Goal: Task Accomplishment & Management: Use online tool/utility

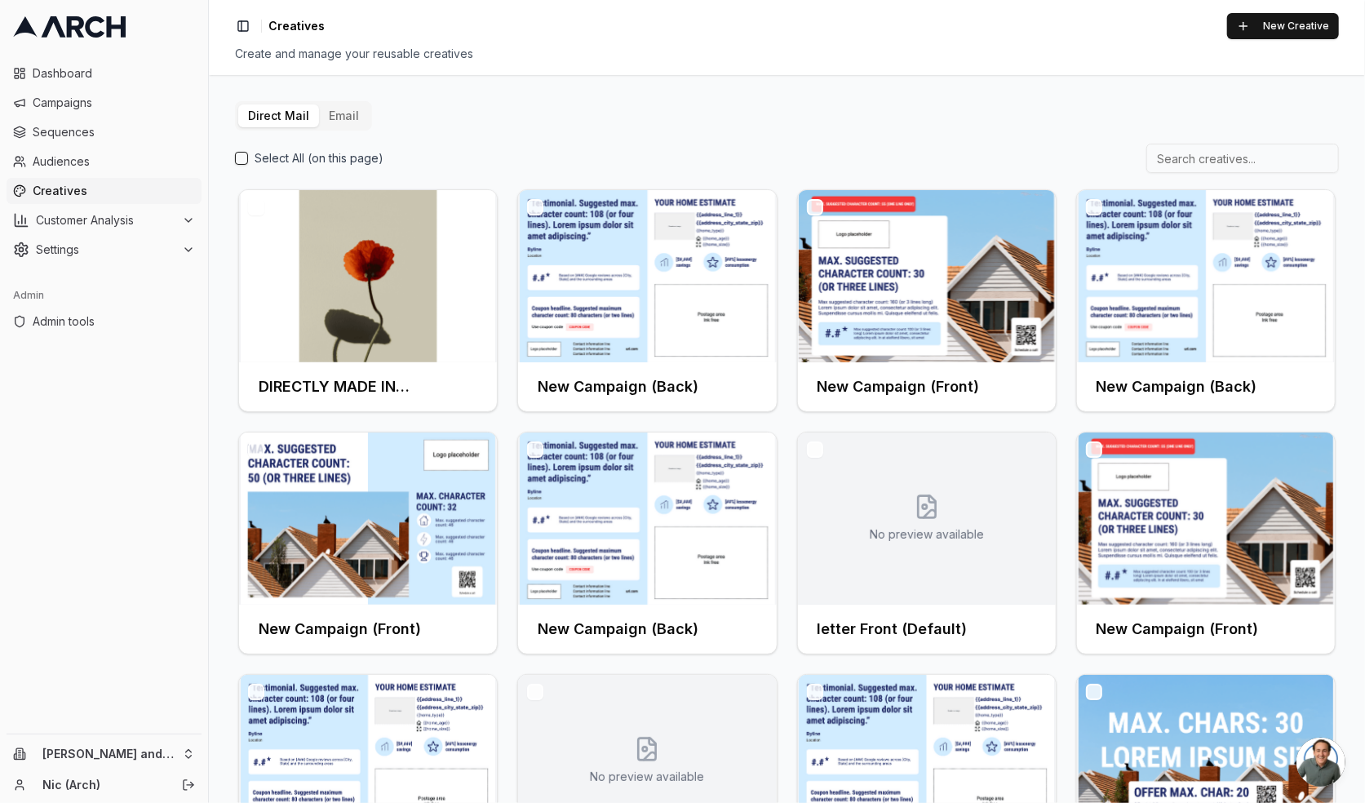
click at [412, 115] on div "Direct Mail Email Select All (on this page) DIRECTLY MADE IN CREATIVES New Camp…" at bounding box center [787, 524] width 1104 height 847
click at [325, 109] on button "Email" at bounding box center [344, 115] width 50 height 23
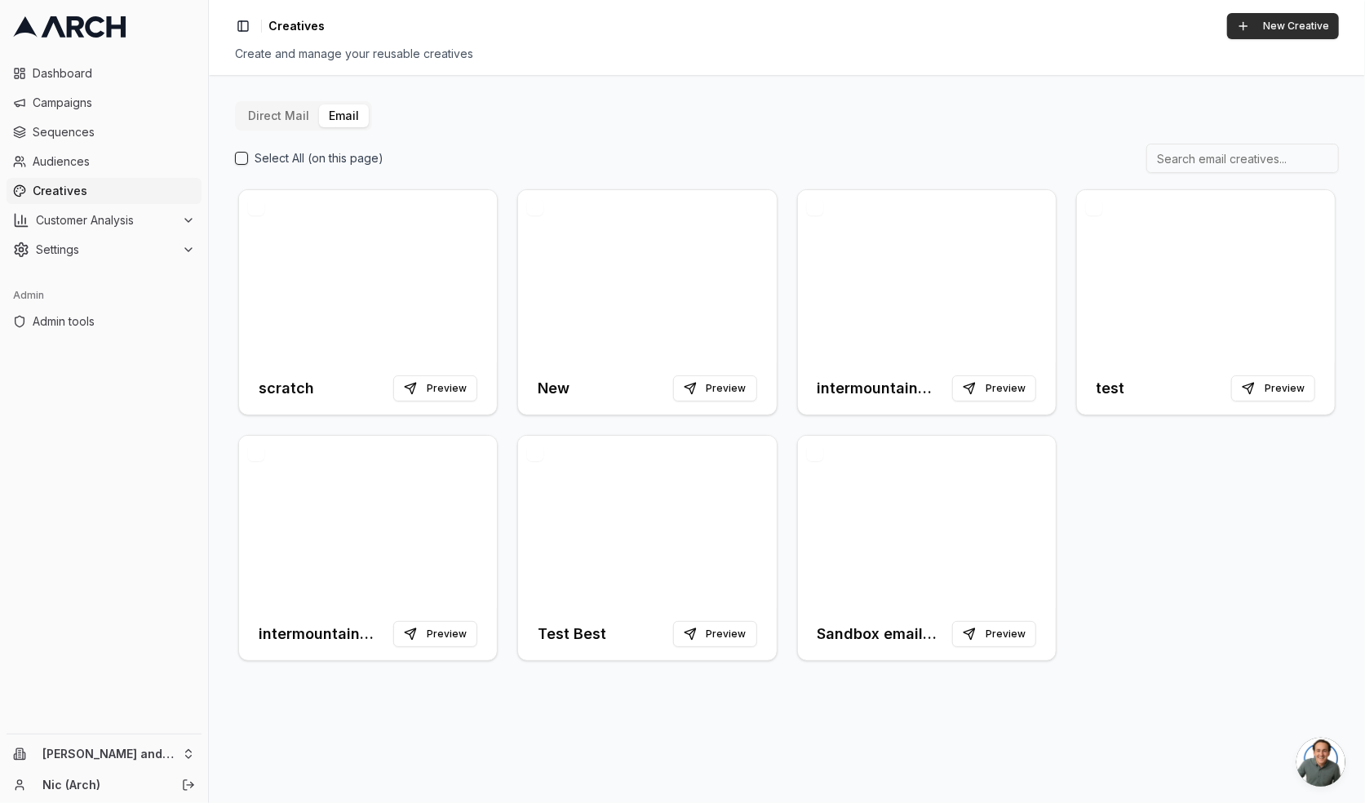
click at [1279, 22] on button "New Creative" at bounding box center [1283, 26] width 112 height 26
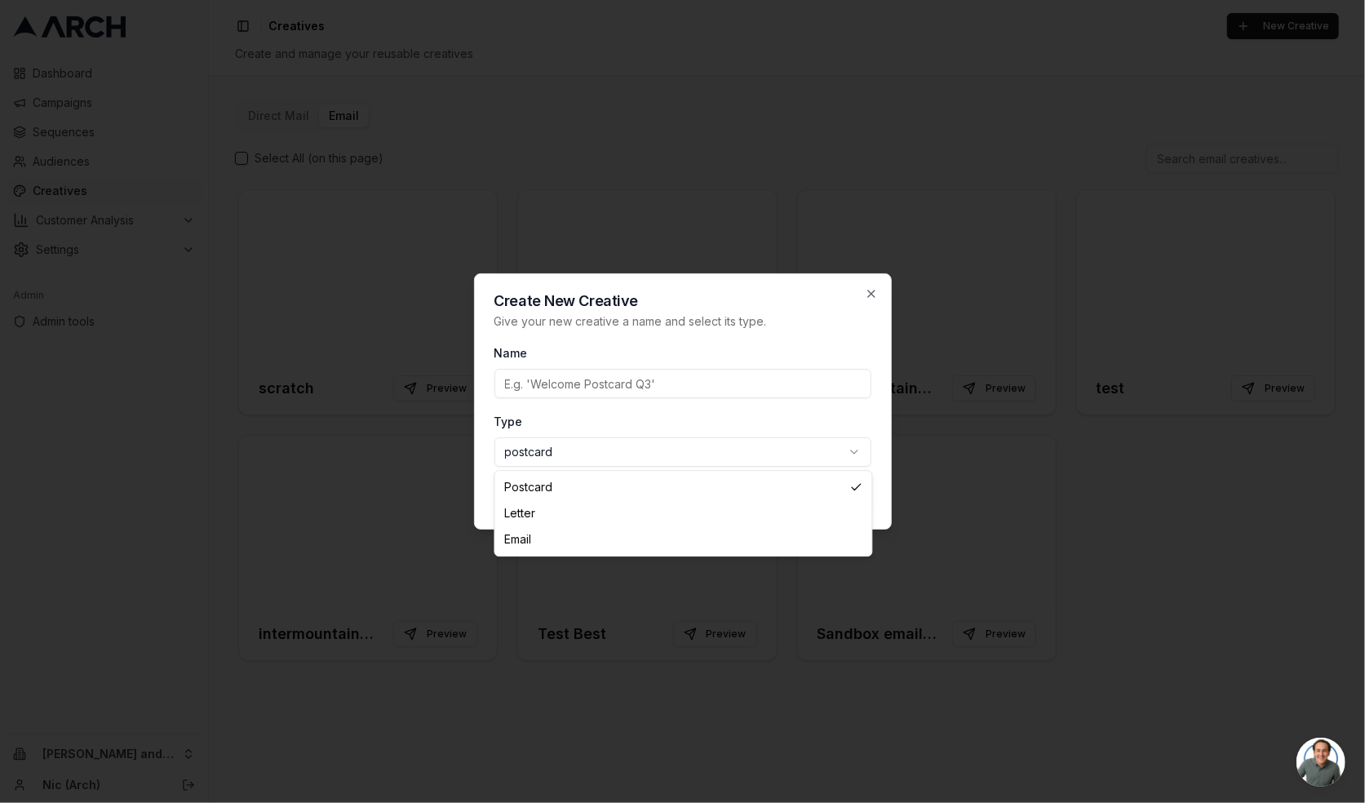
click at [616, 450] on body "Dashboard Campaigns Sequences Audiences Creatives Customer Analysis Settings Ad…" at bounding box center [682, 401] width 1365 height 803
select select "email"
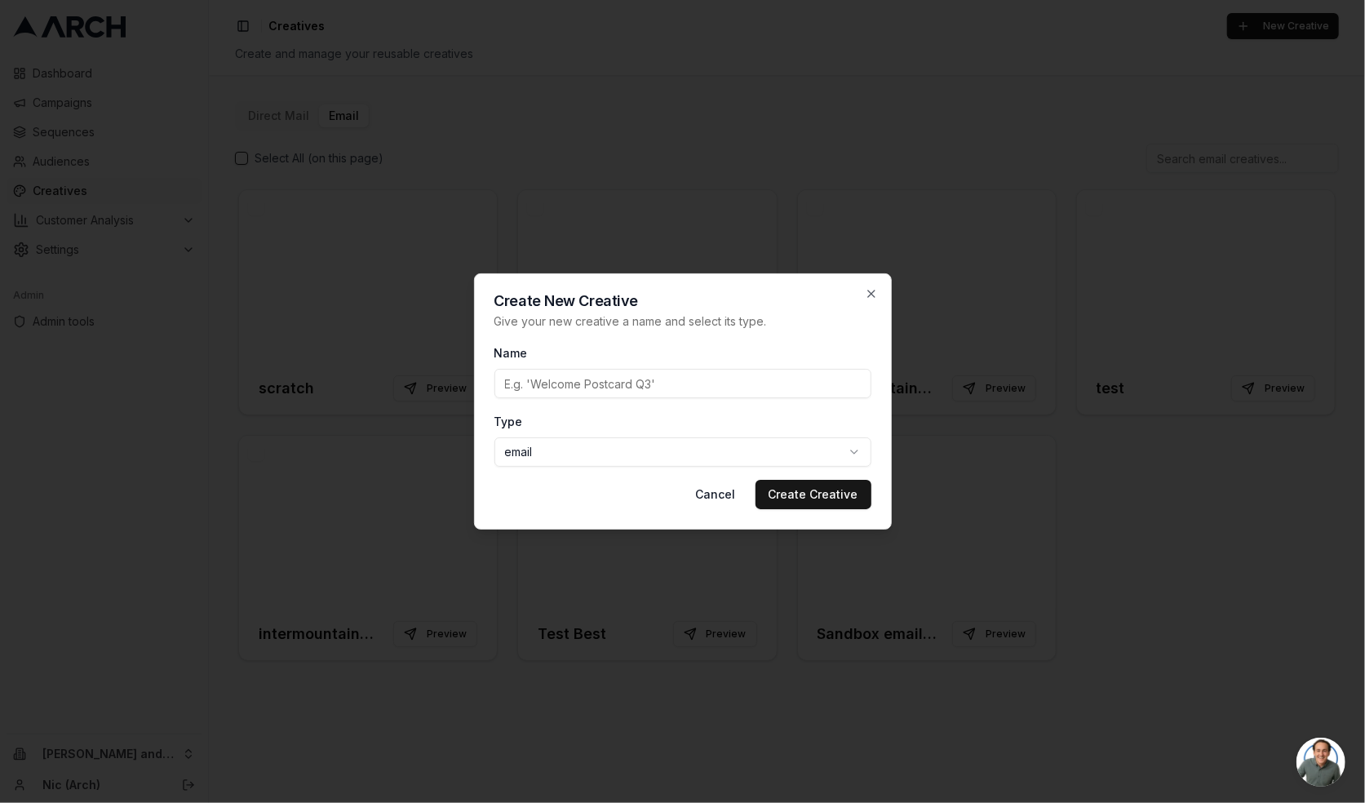
click at [583, 392] on input "Name" at bounding box center [682, 383] width 377 height 29
type input "New Creative"
click at [828, 497] on button "Create Creative" at bounding box center [814, 494] width 116 height 29
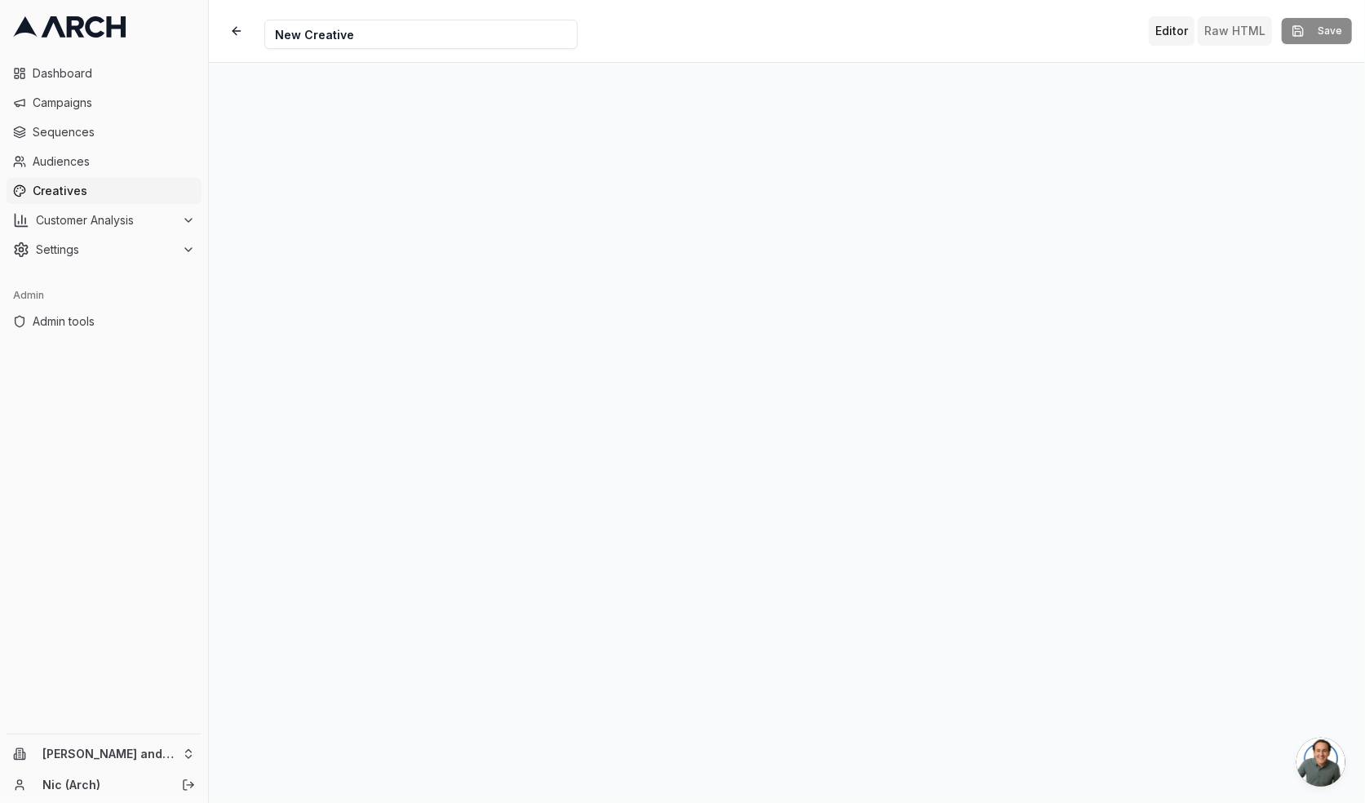
click at [1244, 29] on button "Raw HTML" at bounding box center [1235, 30] width 74 height 29
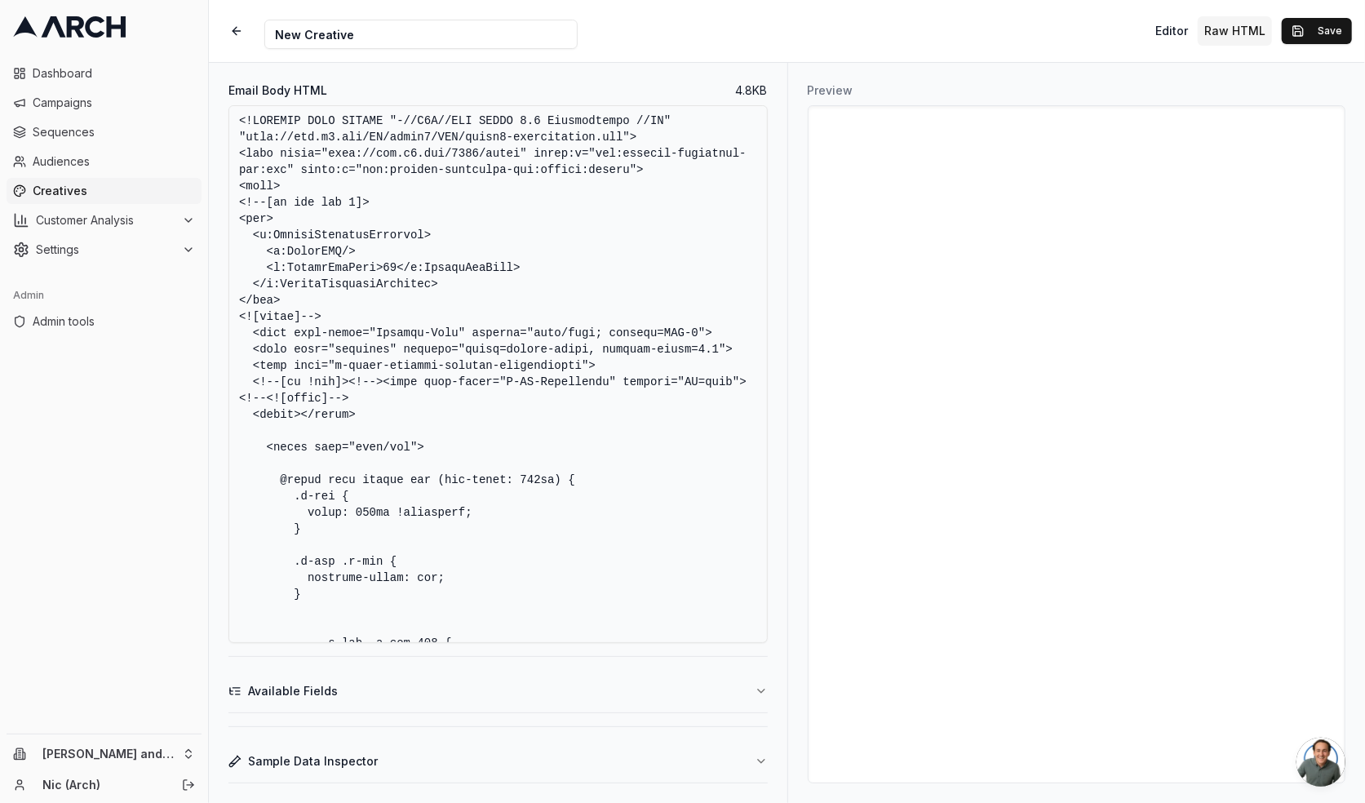
click at [560, 242] on textarea "Email Body HTML" at bounding box center [497, 374] width 539 height 538
paste textarea "html> <html xmlns:v="urn:schemas-microsoft-com:vml" xmlns:o="urn:schemas-micros…"
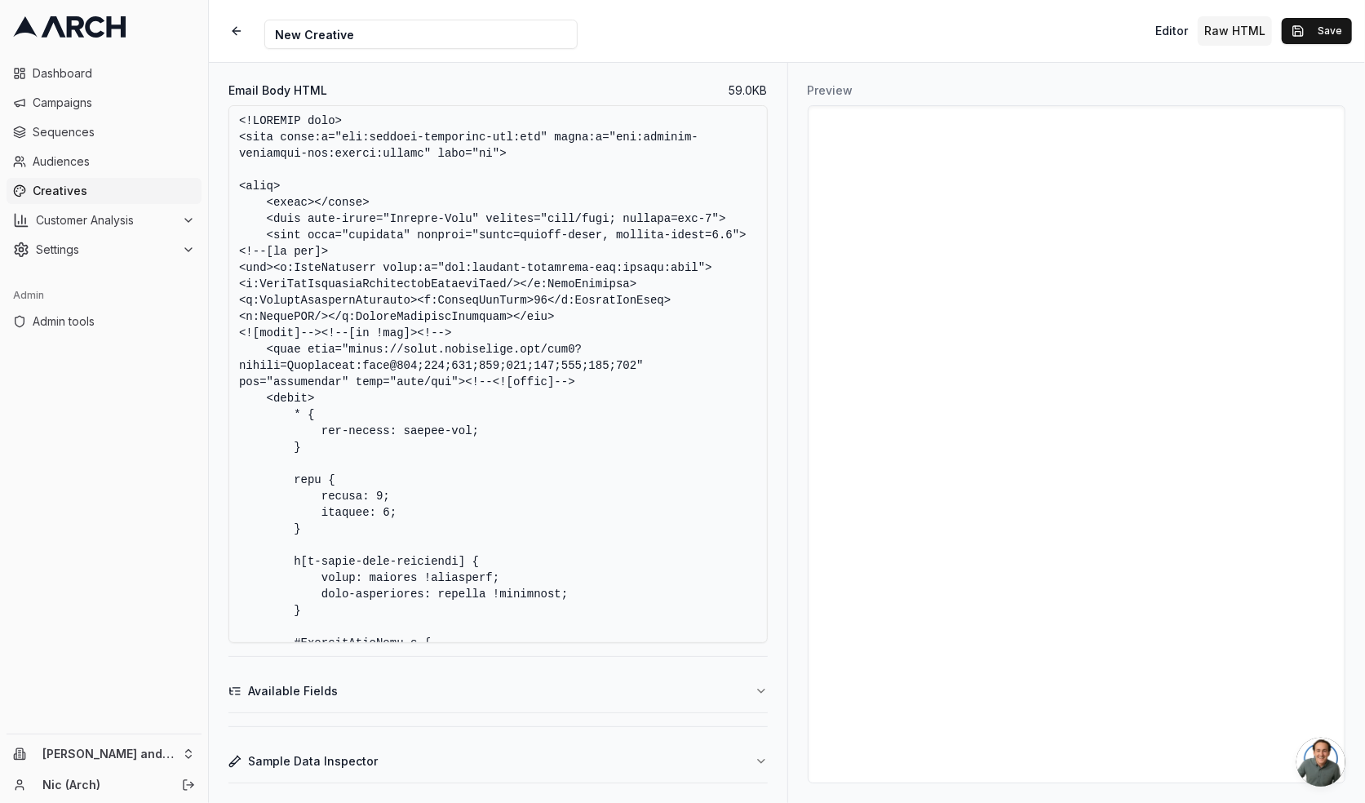
drag, startPoint x: 579, startPoint y: 386, endPoint x: 489, endPoint y: 375, distance: 91.3
click at [322, 335] on textarea "Email Body HTML" at bounding box center [497, 374] width 539 height 538
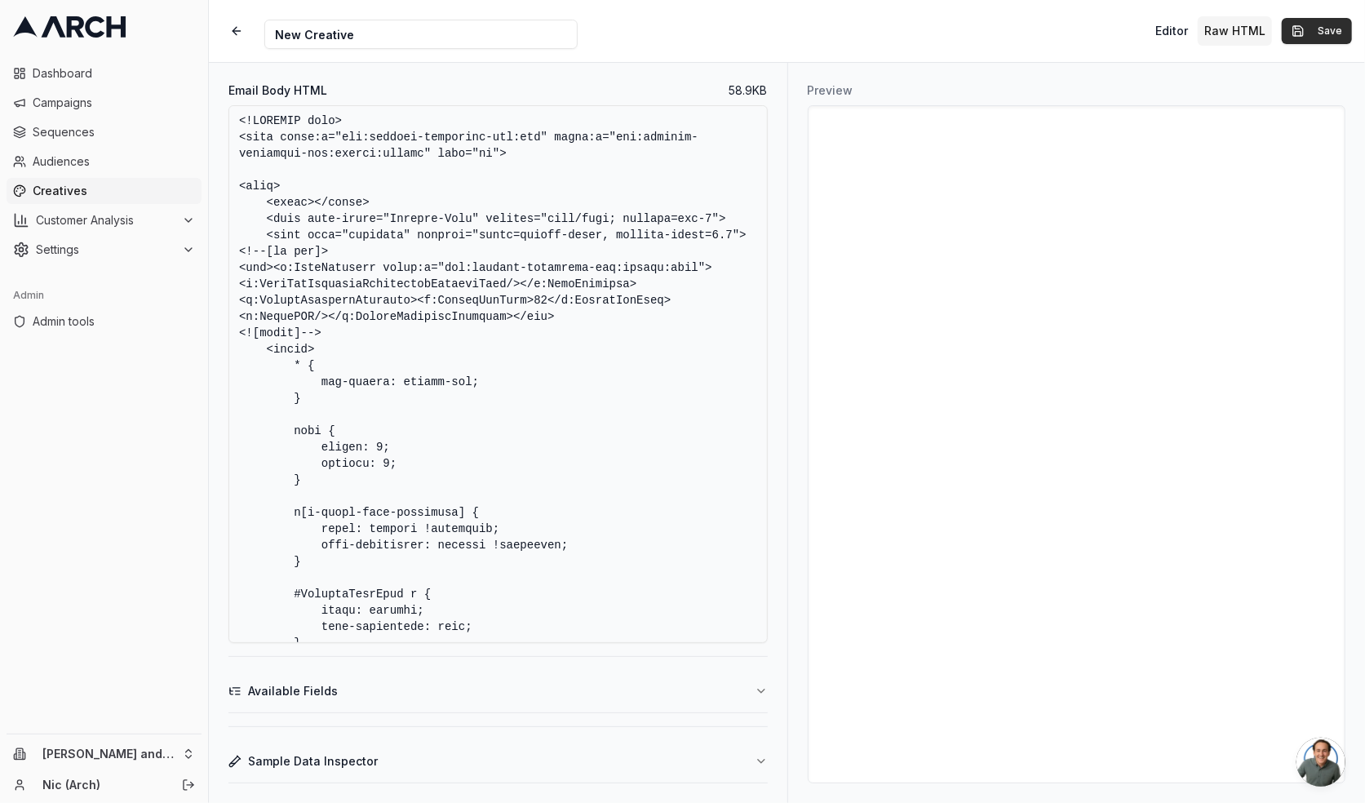
type textarea "<!DOCTYPE html> <html xmlns:v="urn:schemas-microsoft-com:vml" xmlns:o="urn:sche…"
click at [1327, 35] on button "Save" at bounding box center [1317, 31] width 70 height 26
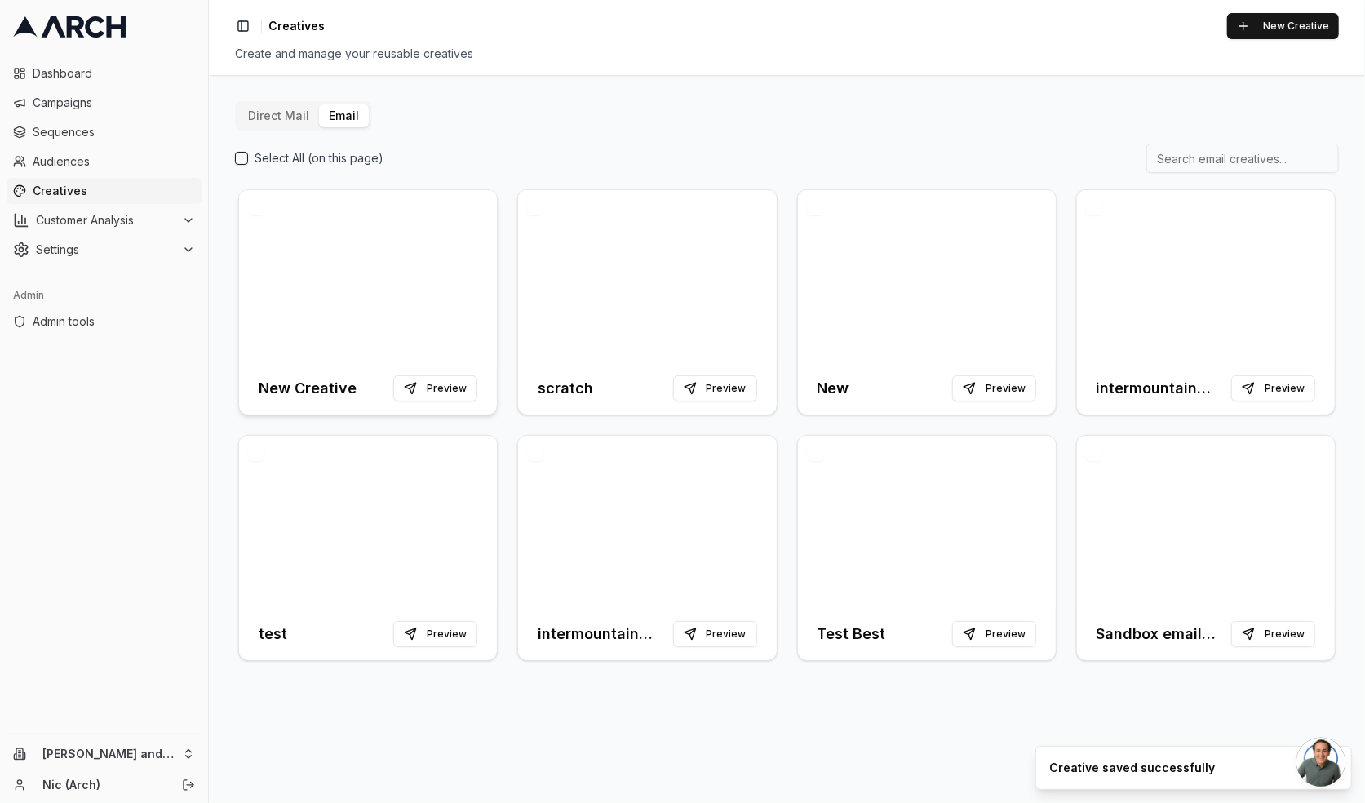
click at [359, 304] on div at bounding box center [368, 276] width 258 height 172
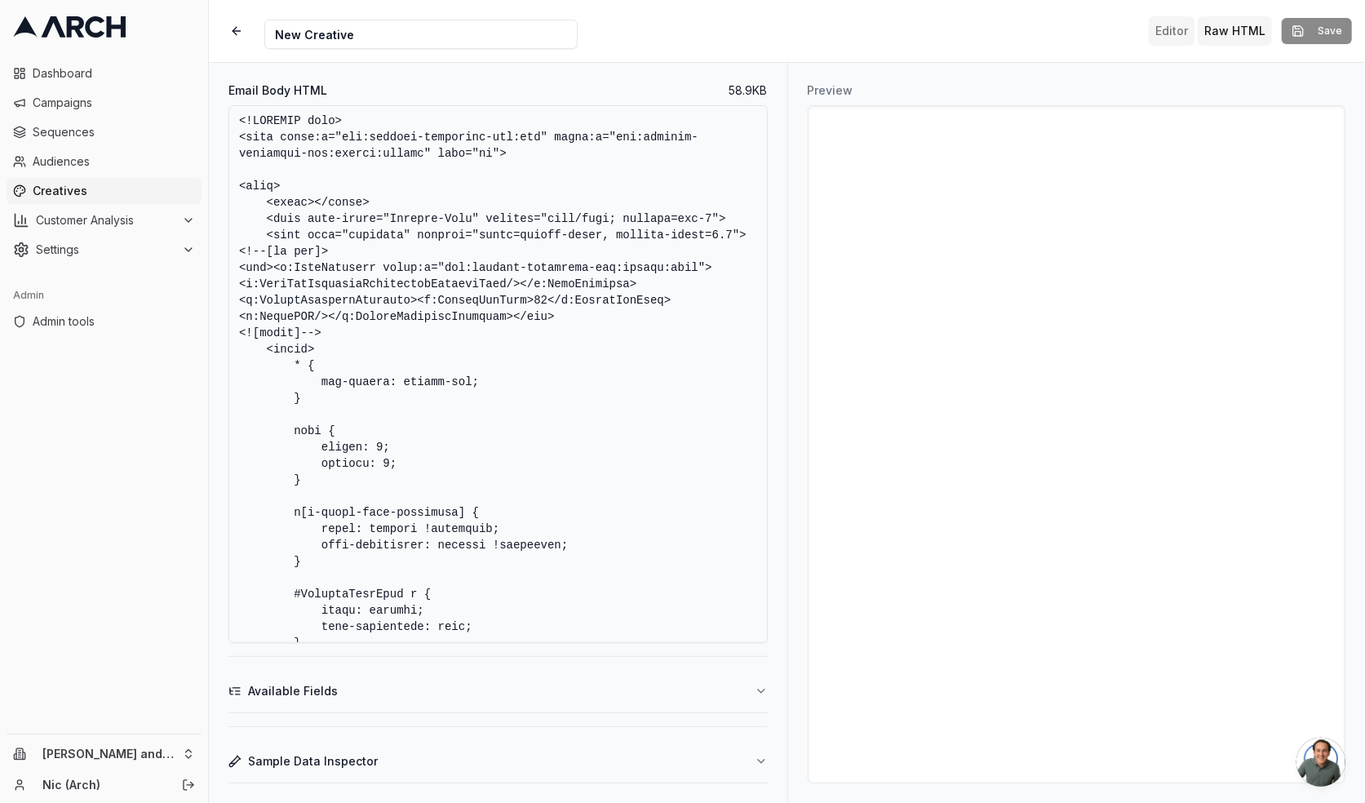
click at [1175, 30] on button "Editor" at bounding box center [1172, 30] width 46 height 29
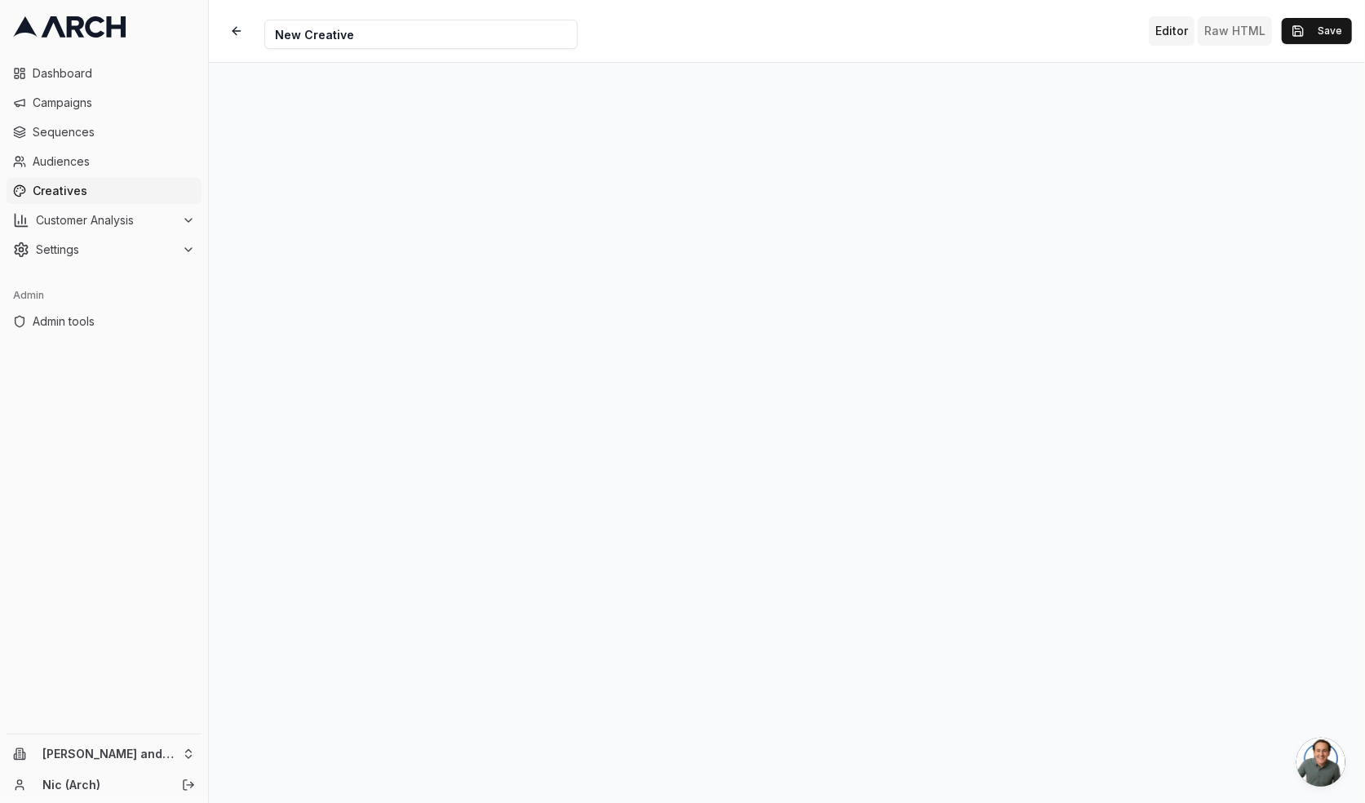
click at [1242, 39] on button "Raw HTML" at bounding box center [1235, 30] width 74 height 29
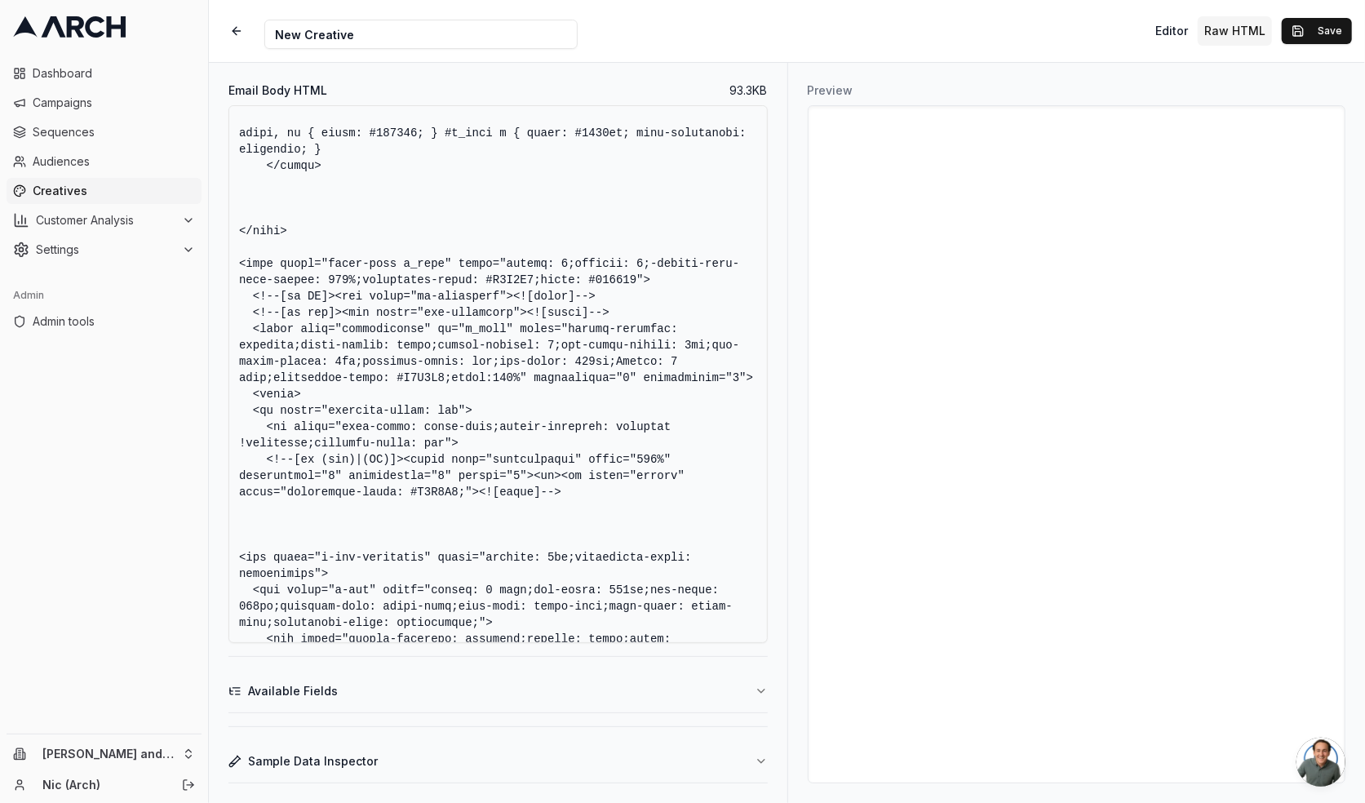
scroll to position [1183, 0]
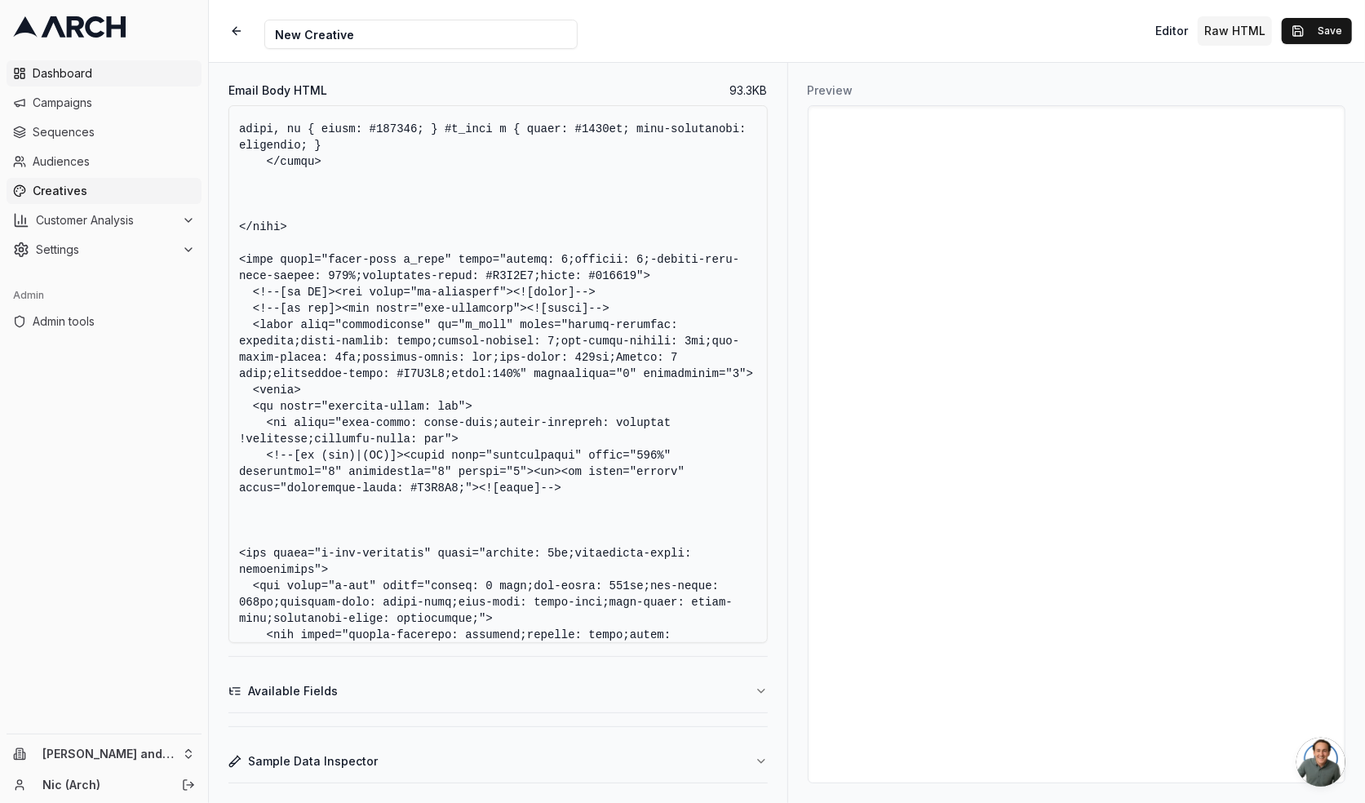
click at [86, 76] on span "Dashboard" at bounding box center [114, 73] width 162 height 16
